Goal: Task Accomplishment & Management: Manage account settings

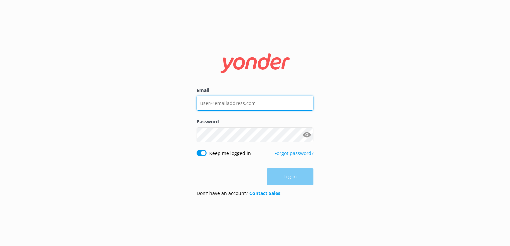
click at [236, 102] on input "Email" at bounding box center [254, 103] width 117 height 15
type input "[EMAIL_ADDRESS][DOMAIN_NAME]"
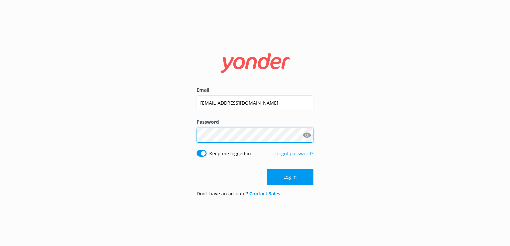
click button "Log in" at bounding box center [290, 177] width 47 height 17
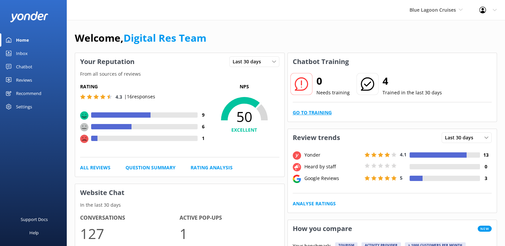
click at [298, 112] on link "Go to Training" at bounding box center [312, 112] width 39 height 7
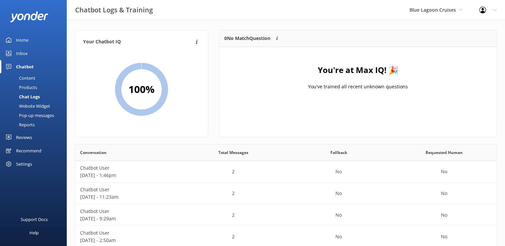
scroll to position [5, 5]
click at [418, 10] on span "Blue Lagoon Cruises" at bounding box center [432, 10] width 46 height 6
click at [419, 26] on link "South Sea Sailing" at bounding box center [434, 28] width 67 height 16
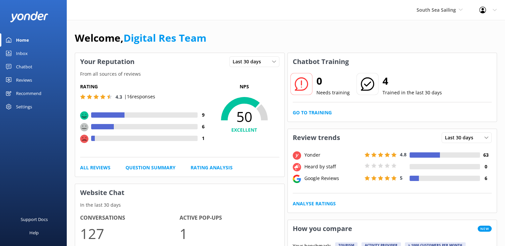
click at [27, 51] on div "Inbox" at bounding box center [22, 53] width 12 height 13
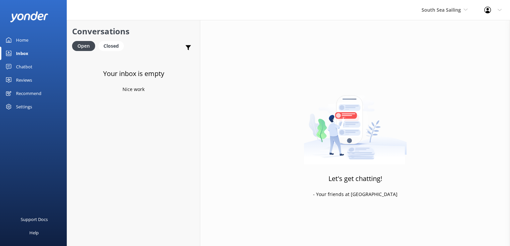
click at [458, 20] on div "South Sea Sailing South Sea Sailing South Sea Cruises Malamala Beach Club Aweso…" at bounding box center [444, 10] width 63 height 20
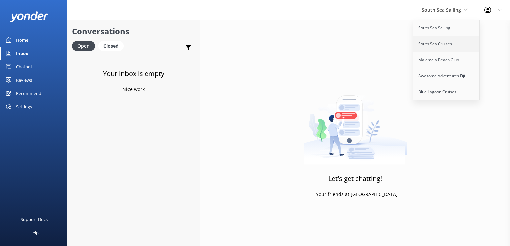
click at [435, 44] on link "South Sea Cruises" at bounding box center [446, 44] width 67 height 16
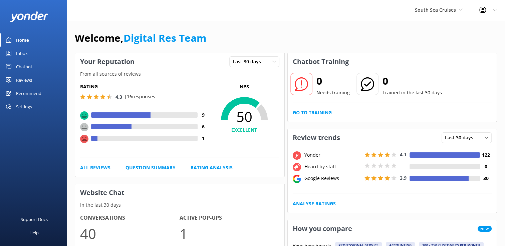
drag, startPoint x: 286, startPoint y: 113, endPoint x: 312, endPoint y: 113, distance: 26.7
click at [312, 113] on link "Go to Training" at bounding box center [312, 112] width 39 height 7
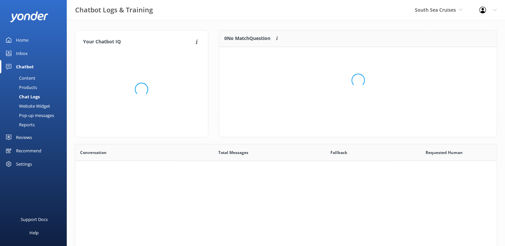
scroll to position [229, 416]
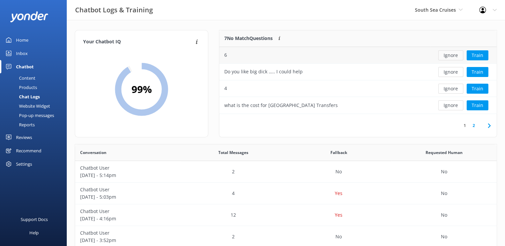
click at [448, 57] on button "Ignore" at bounding box center [450, 55] width 25 height 10
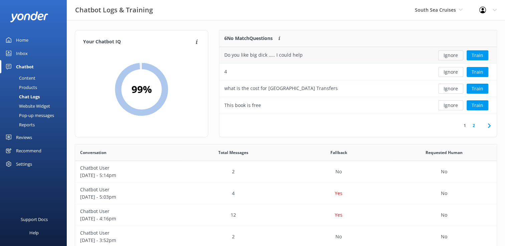
click at [453, 56] on button "Ignore" at bounding box center [450, 55] width 25 height 10
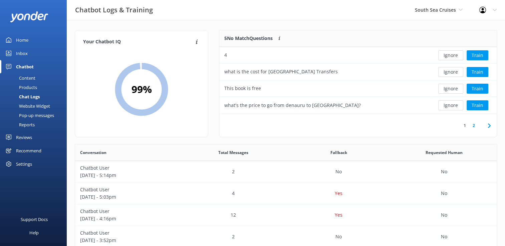
click at [453, 56] on button "Ignore" at bounding box center [450, 55] width 25 height 10
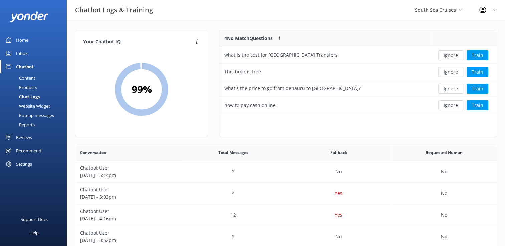
click at [453, 56] on button "Ignore" at bounding box center [450, 55] width 25 height 10
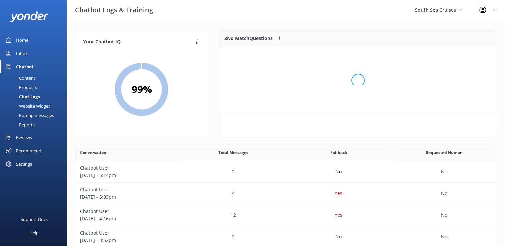
scroll to position [5, 5]
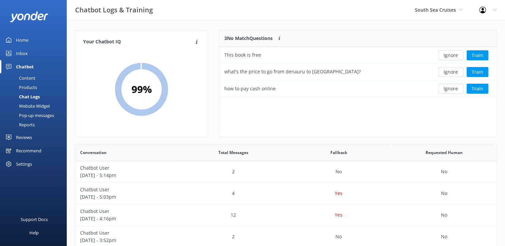
click at [453, 56] on button "Ignore" at bounding box center [450, 55] width 25 height 10
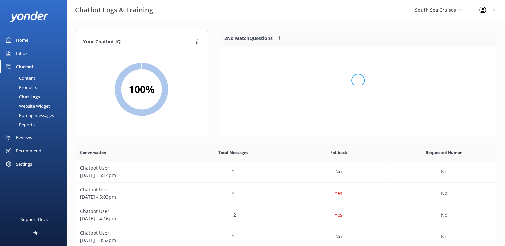
scroll to position [45, 272]
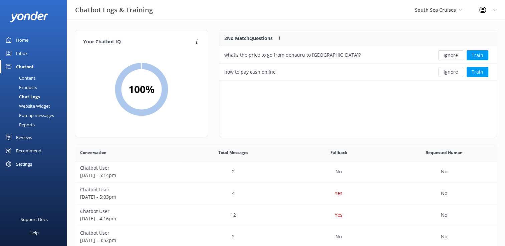
click at [453, 56] on button "Ignore" at bounding box center [450, 55] width 25 height 10
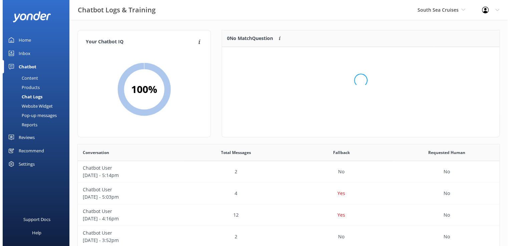
scroll to position [78, 272]
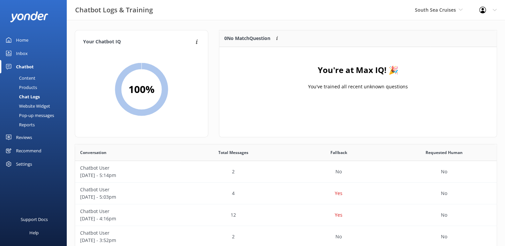
click at [10, 53] on icon at bounding box center [8, 53] width 5 height 5
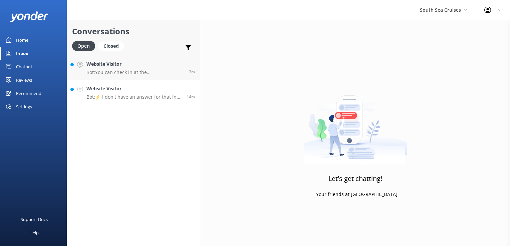
click at [131, 102] on link "Website Visitor Bot: ⚡ I don't have an answer for that in my knowledge base. Pl…" at bounding box center [133, 92] width 133 height 25
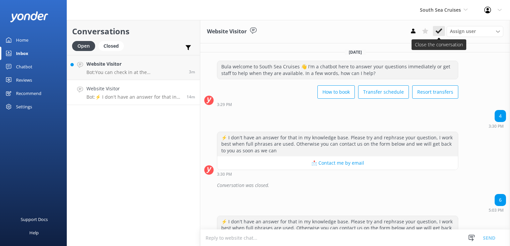
click at [440, 33] on icon at bounding box center [438, 31] width 7 height 7
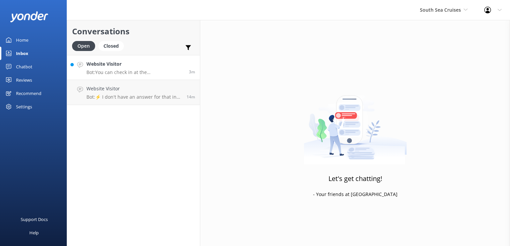
click at [154, 74] on p "Bot: You can check in at the South Sea Cruises' check-in counter located in the…" at bounding box center [134, 72] width 97 height 6
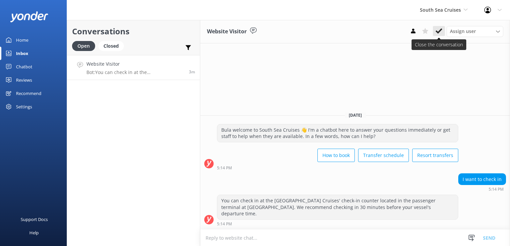
click at [439, 32] on use at bounding box center [438, 30] width 7 height 5
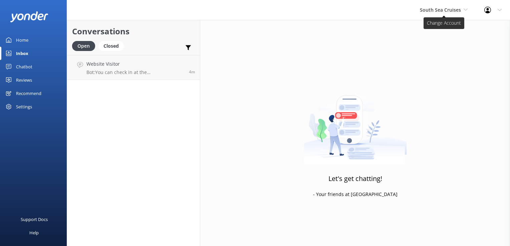
click at [450, 13] on span "South Sea Cruises" at bounding box center [444, 9] width 48 height 7
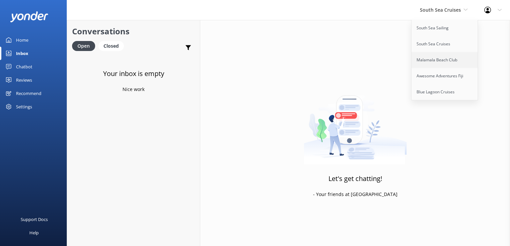
click at [446, 60] on link "Malamala Beach Club" at bounding box center [444, 60] width 67 height 16
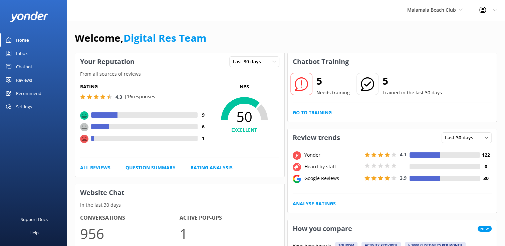
click at [35, 53] on link "Inbox" at bounding box center [33, 53] width 67 height 13
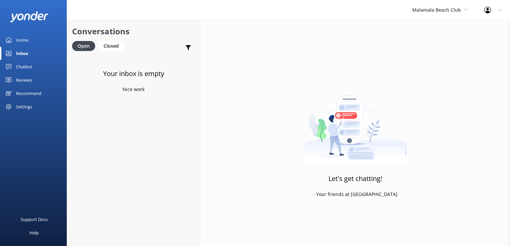
click at [30, 70] on div "Chatbot" at bounding box center [24, 66] width 16 height 13
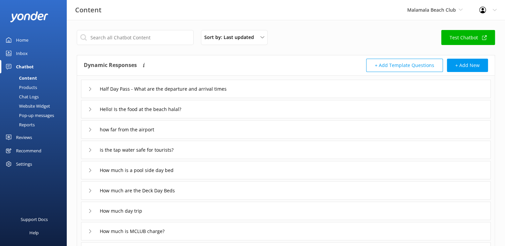
click at [23, 49] on div "Inbox" at bounding box center [22, 53] width 12 height 13
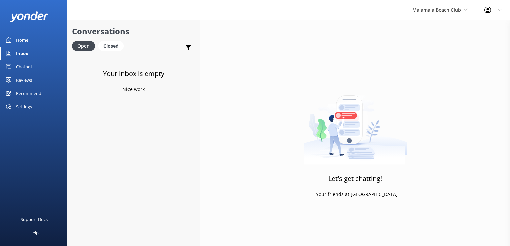
click at [21, 66] on div "Chatbot" at bounding box center [24, 66] width 16 height 13
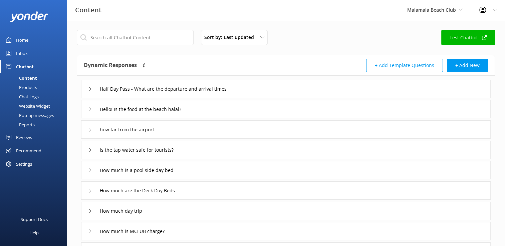
click at [29, 96] on div "Chat Logs" at bounding box center [21, 96] width 35 height 9
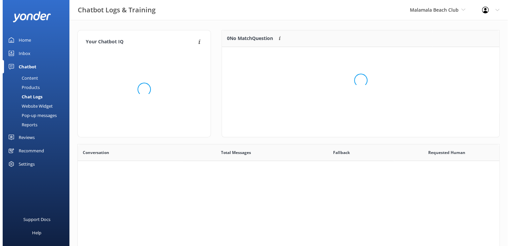
scroll to position [229, 416]
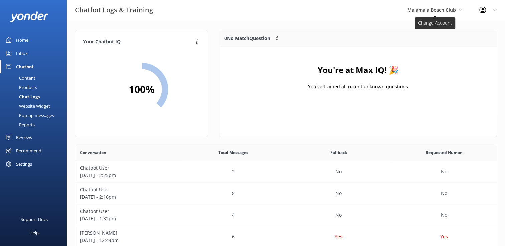
click at [423, 13] on span "Malamala Beach Club" at bounding box center [431, 10] width 49 height 6
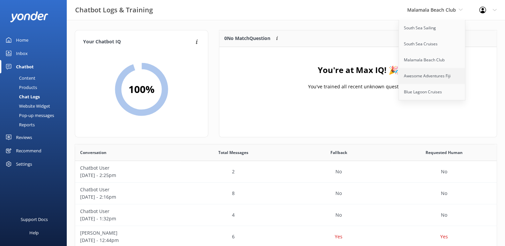
click at [424, 76] on link "Awesome Adventures Fiji" at bounding box center [432, 76] width 67 height 16
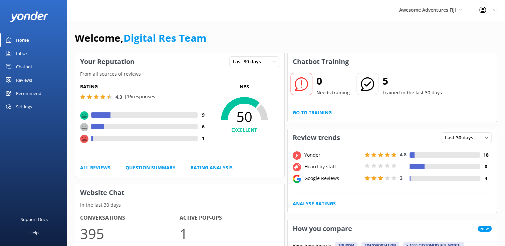
click at [32, 56] on link "Inbox" at bounding box center [33, 53] width 67 height 13
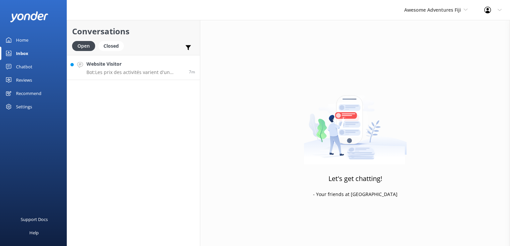
click at [133, 75] on p "Bot: Les prix des activités varient d'un complexe à l'autre. Si vous souhaitez …" at bounding box center [134, 72] width 97 height 6
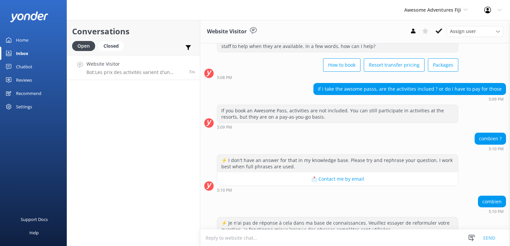
scroll to position [97, 0]
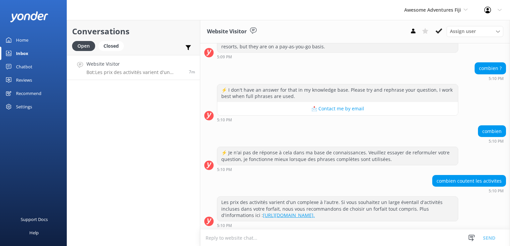
drag, startPoint x: 333, startPoint y: 111, endPoint x: 291, endPoint y: 130, distance: 46.4
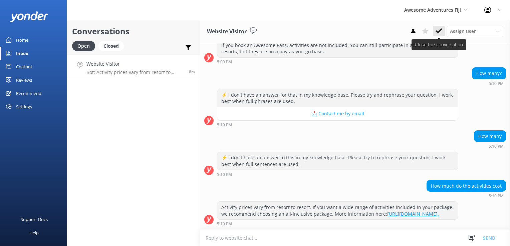
click at [442, 32] on button at bounding box center [439, 31] width 12 height 10
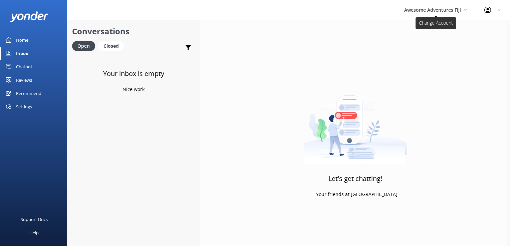
click at [440, 10] on span "Awesome Adventures Fiji" at bounding box center [432, 10] width 57 height 6
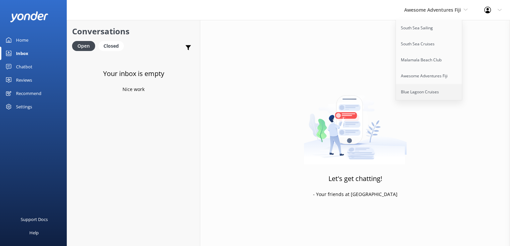
click at [413, 91] on link "Blue Lagoon Cruises" at bounding box center [429, 92] width 67 height 16
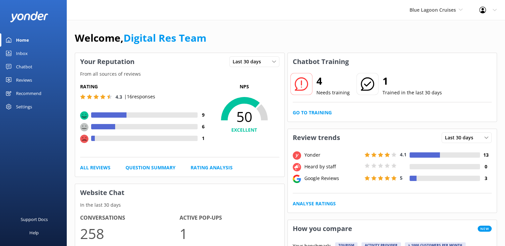
drag, startPoint x: 25, startPoint y: 62, endPoint x: 28, endPoint y: 51, distance: 10.9
click at [25, 62] on div "Chatbot" at bounding box center [24, 66] width 16 height 13
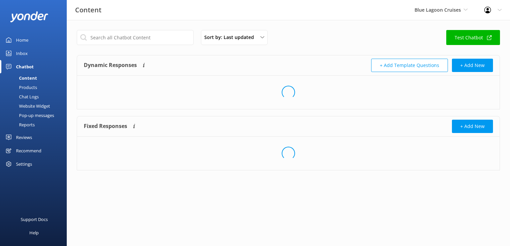
click at [28, 51] on link "Inbox" at bounding box center [33, 53] width 67 height 13
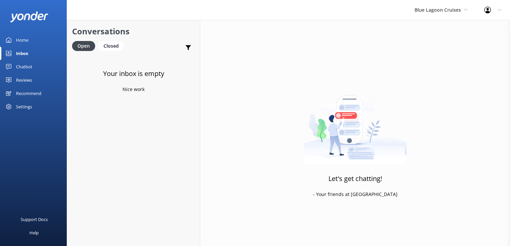
click at [29, 66] on div "Chatbot" at bounding box center [24, 66] width 16 height 13
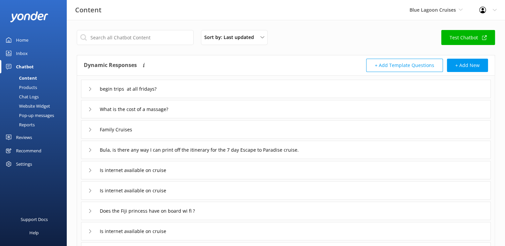
click at [24, 97] on div "Chat Logs" at bounding box center [21, 96] width 35 height 9
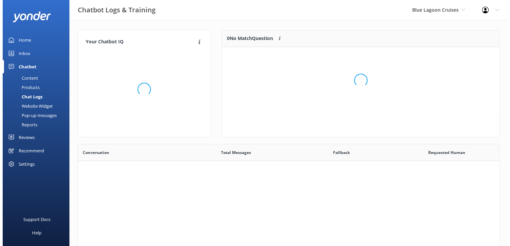
scroll to position [229, 416]
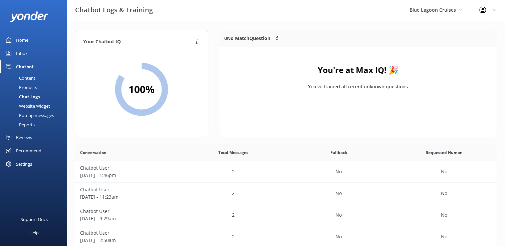
click at [34, 54] on link "Inbox" at bounding box center [33, 53] width 67 height 13
